Goal: Communication & Community: Participate in discussion

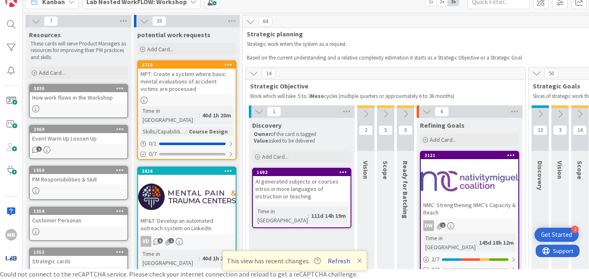
click at [342, 261] on button "Refresh" at bounding box center [339, 260] width 28 height 11
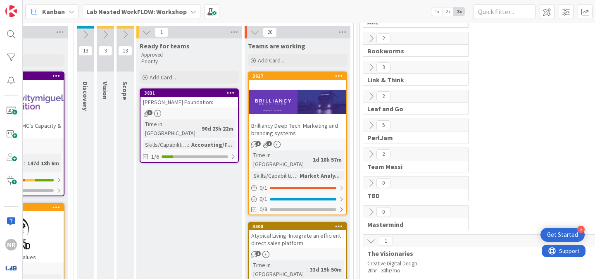
scroll to position [79, 454]
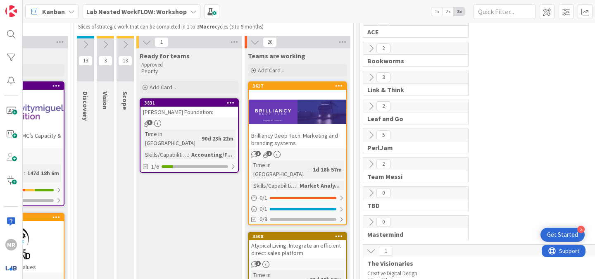
click at [266, 115] on div at bounding box center [297, 111] width 97 height 37
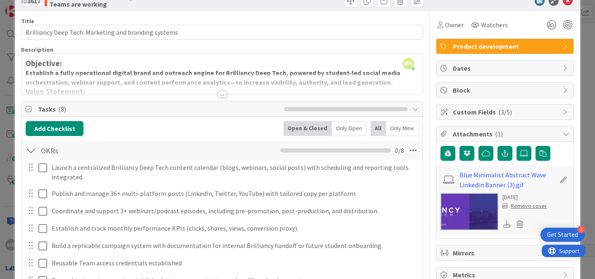
scroll to position [22, 0]
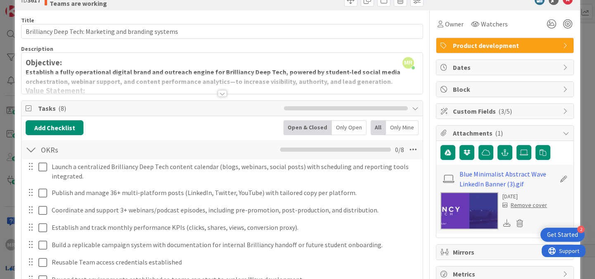
click at [219, 93] on div at bounding box center [222, 93] width 9 height 7
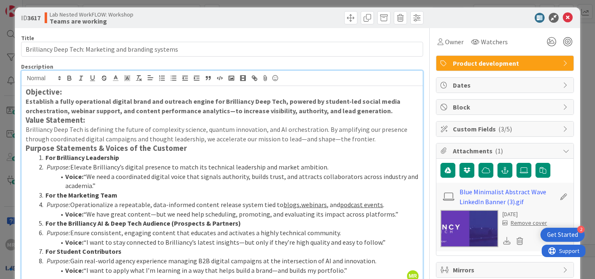
scroll to position [2, 0]
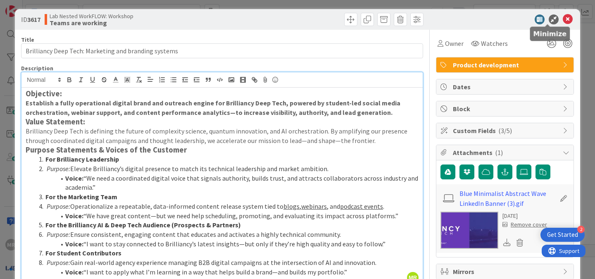
click at [549, 16] on icon at bounding box center [554, 19] width 10 height 10
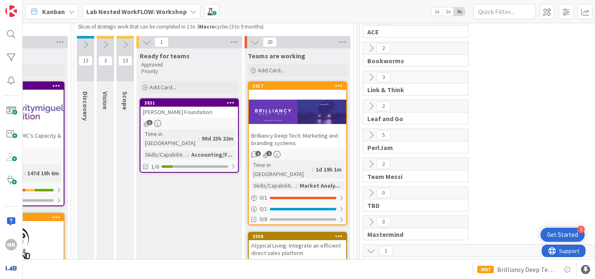
click at [140, 13] on b "Lab Nested WorkFLOW: Workshop" at bounding box center [136, 11] width 100 height 8
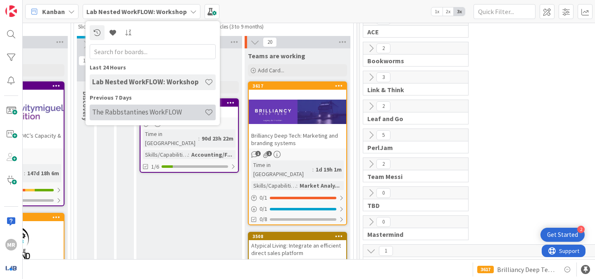
click at [130, 113] on h4 "The Rabbstantines WorkFLOW" at bounding box center [148, 112] width 112 height 8
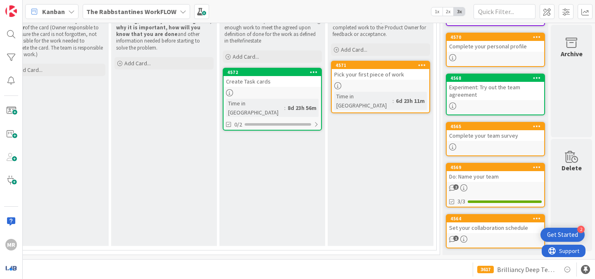
scroll to position [143, 164]
click at [453, 235] on span "1" at bounding box center [455, 237] width 5 height 5
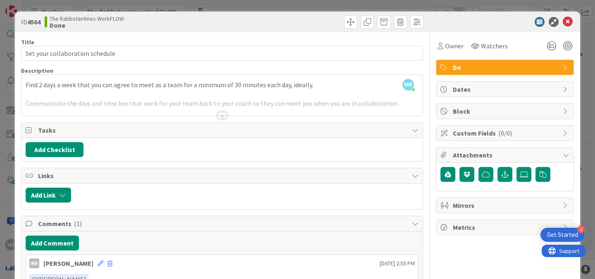
click at [219, 116] on div at bounding box center [222, 115] width 9 height 7
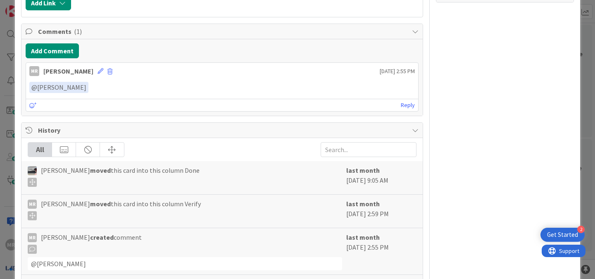
scroll to position [230, 0]
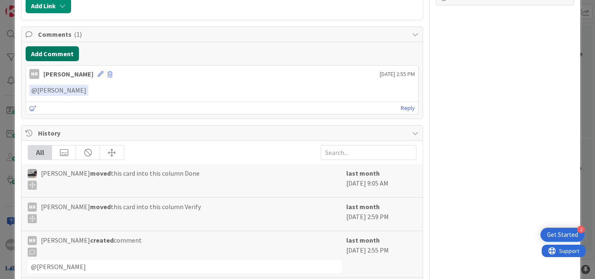
click at [30, 53] on button "Add Comment" at bounding box center [52, 53] width 53 height 15
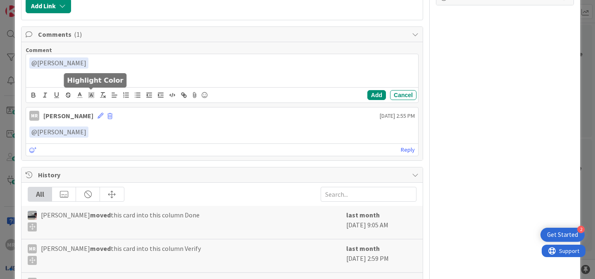
click at [88, 92] on div "﻿ @ [PERSON_NAME] ﻿ @ card [PERSON_NAME] [PERSON_NAME] [PERSON_NAME] Add Cancel" at bounding box center [222, 78] width 392 height 48
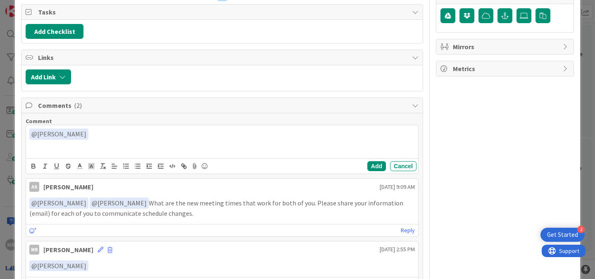
scroll to position [169, 0]
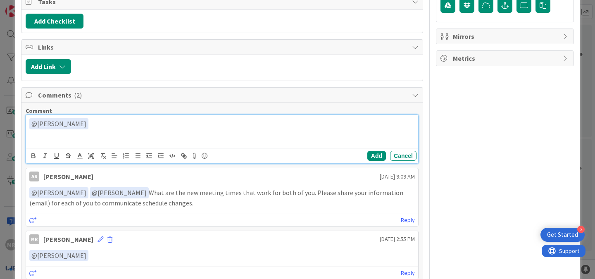
click at [140, 121] on p "﻿ @ [PERSON_NAME] ﻿" at bounding box center [221, 123] width 385 height 11
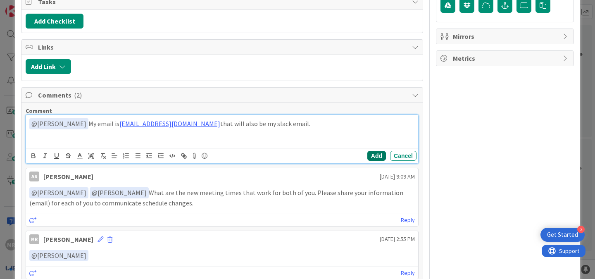
click at [370, 153] on button "Add" at bounding box center [376, 156] width 19 height 10
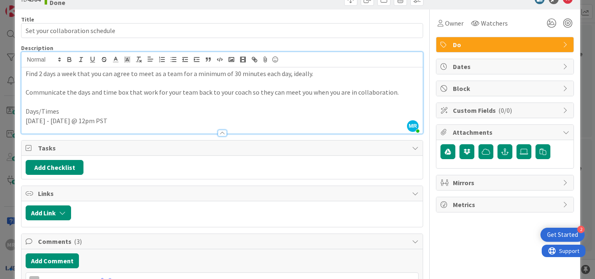
scroll to position [0, 0]
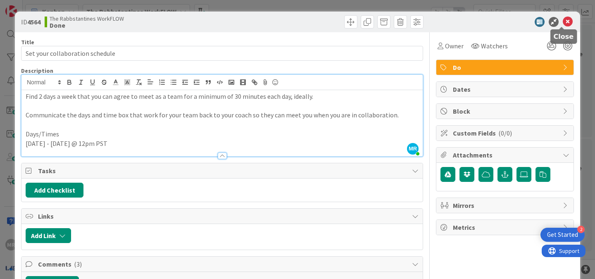
click at [563, 17] on icon at bounding box center [568, 22] width 10 height 10
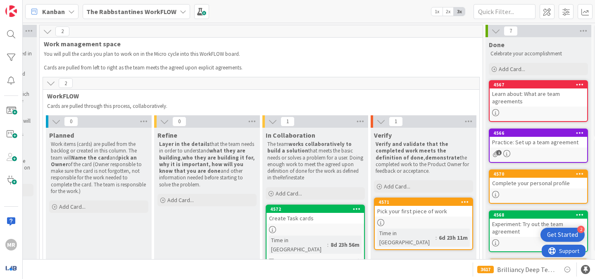
scroll to position [0, 164]
